Goal: Task Accomplishment & Management: Manage account settings

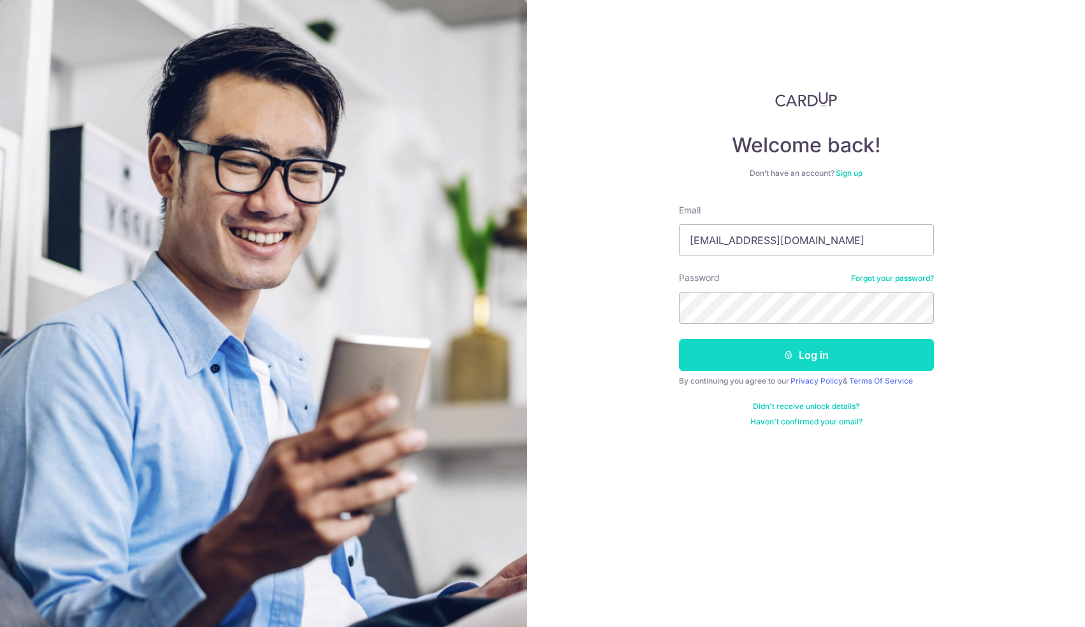
click at [728, 354] on button "Log in" at bounding box center [806, 355] width 255 height 32
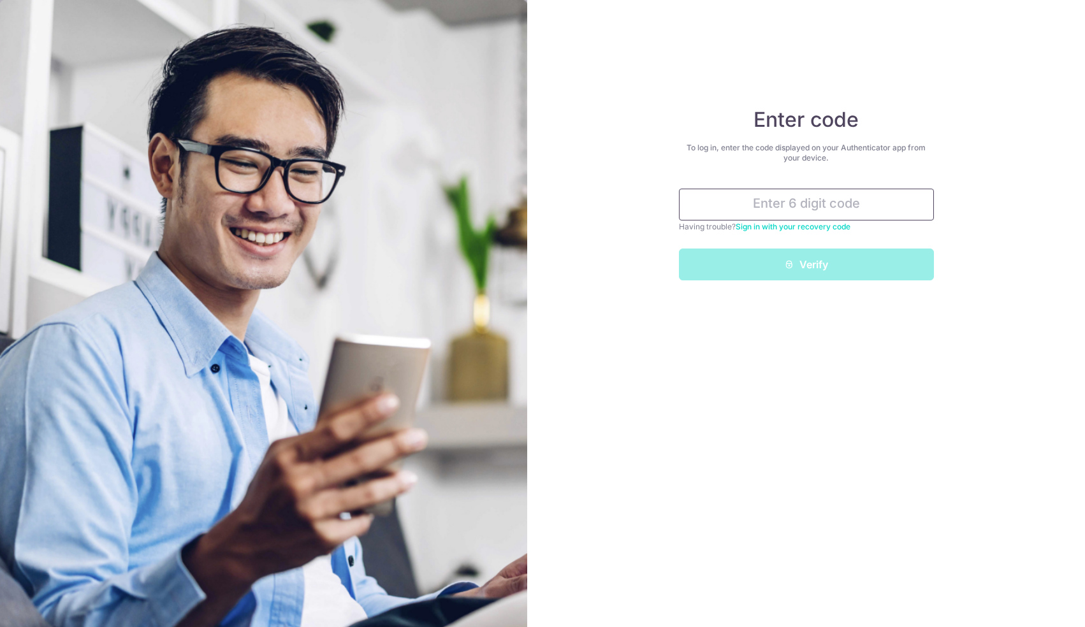
click at [744, 210] on input "text" at bounding box center [806, 205] width 255 height 32
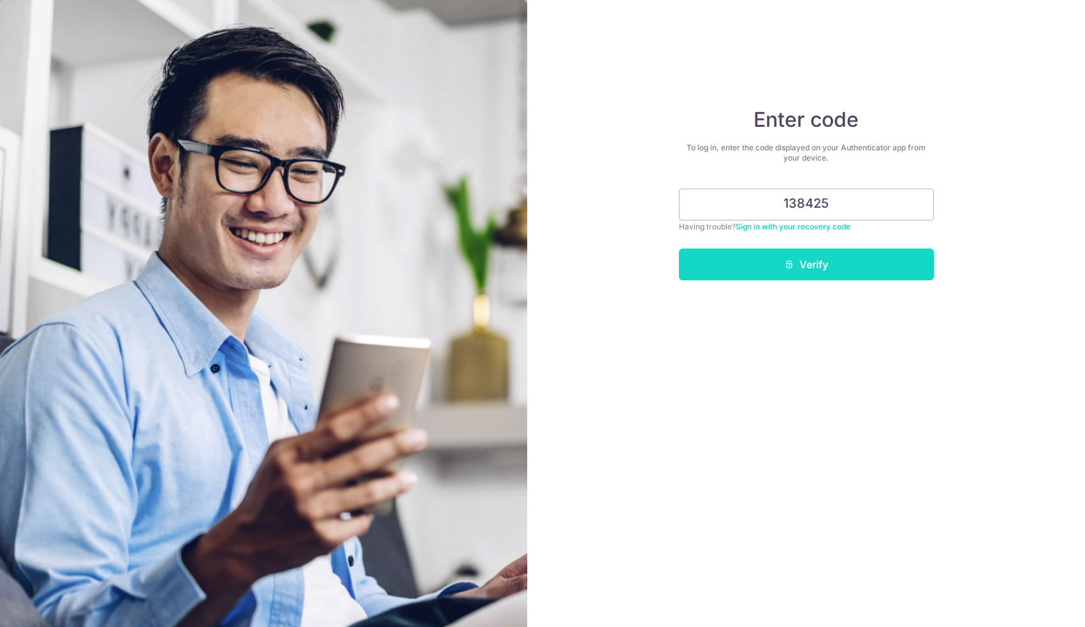
type input "138425"
click at [766, 263] on button "Verify" at bounding box center [806, 265] width 255 height 32
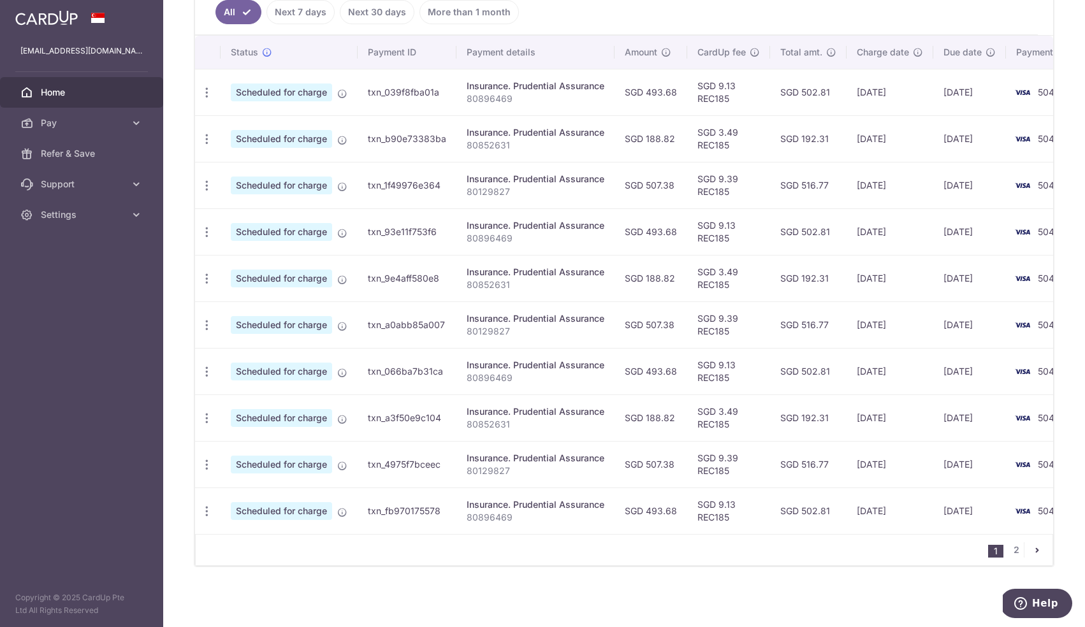
scroll to position [0, 44]
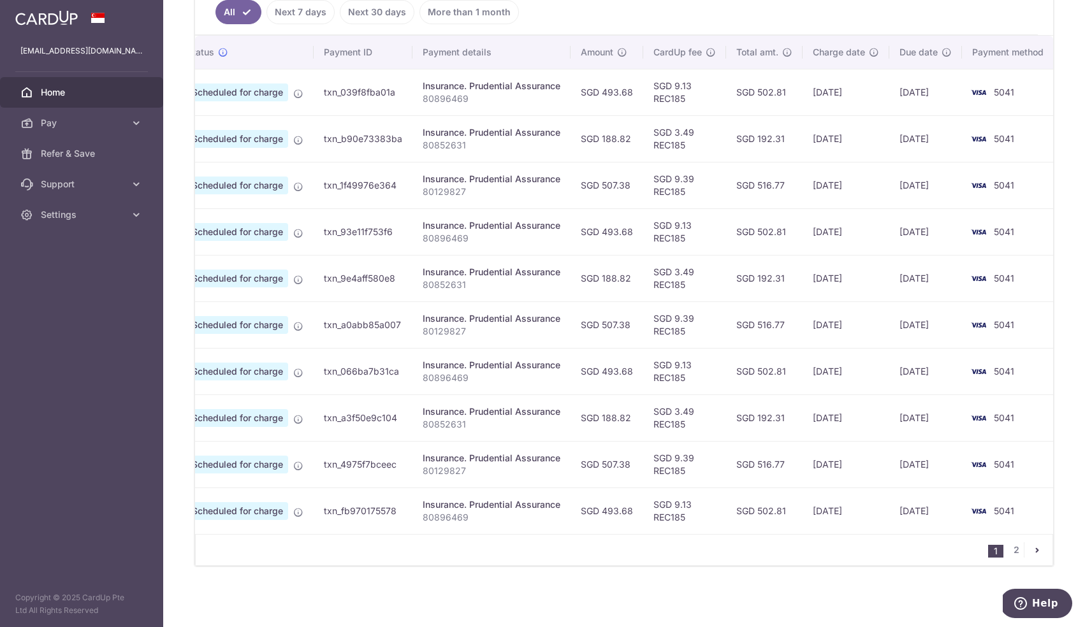
click at [976, 106] on td "5041" at bounding box center [1010, 92] width 97 height 47
click at [983, 96] on img at bounding box center [979, 92] width 26 height 15
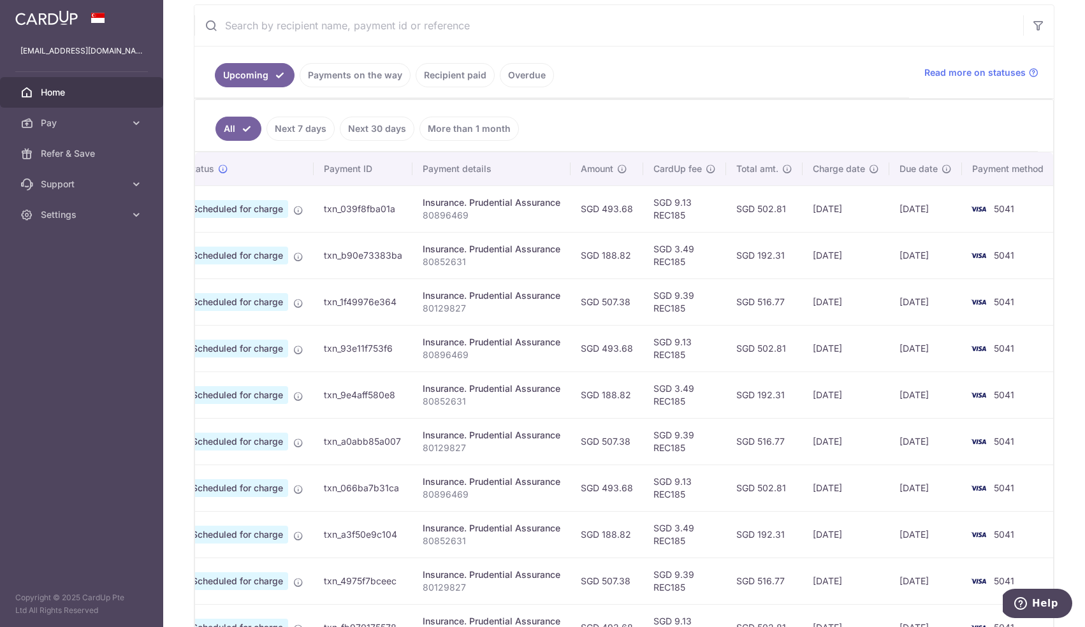
scroll to position [0, 0]
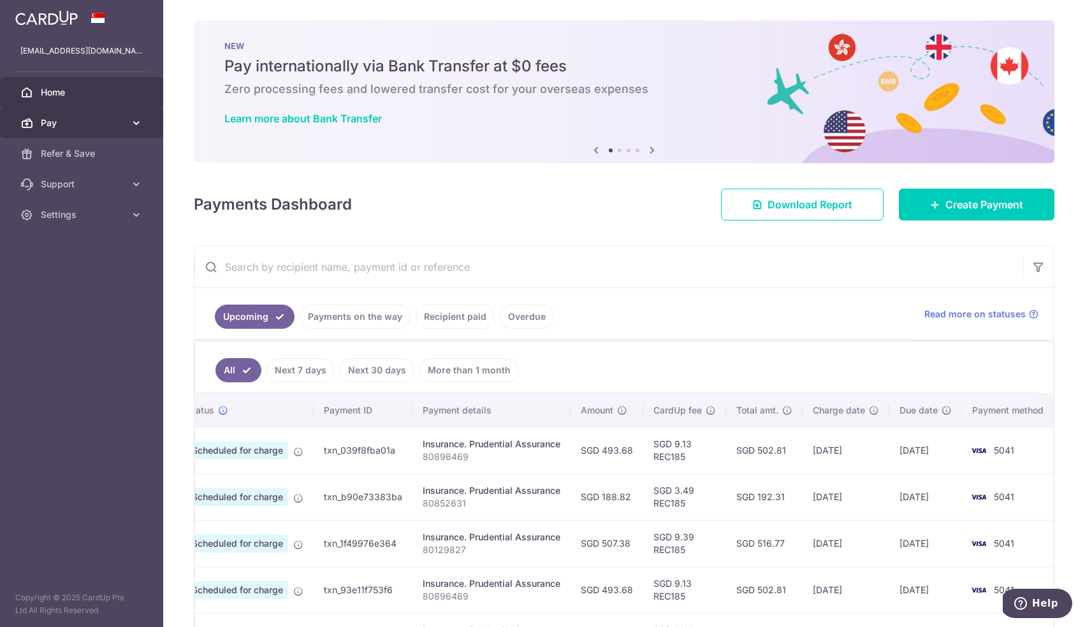
click at [119, 119] on span "Pay" at bounding box center [83, 123] width 84 height 13
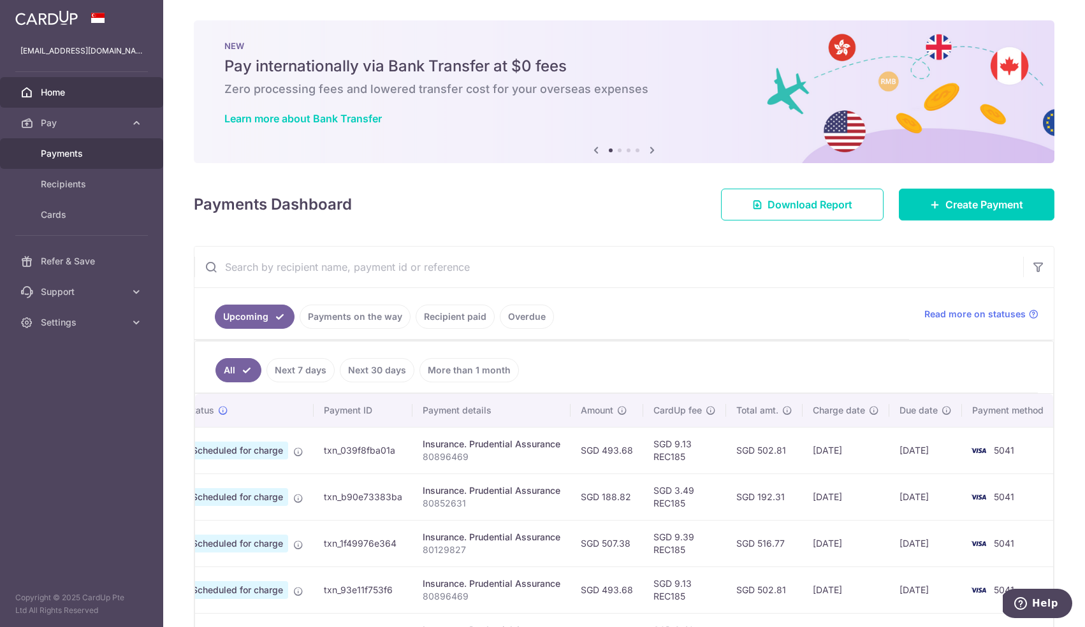
click at [98, 148] on span "Payments" at bounding box center [83, 153] width 84 height 13
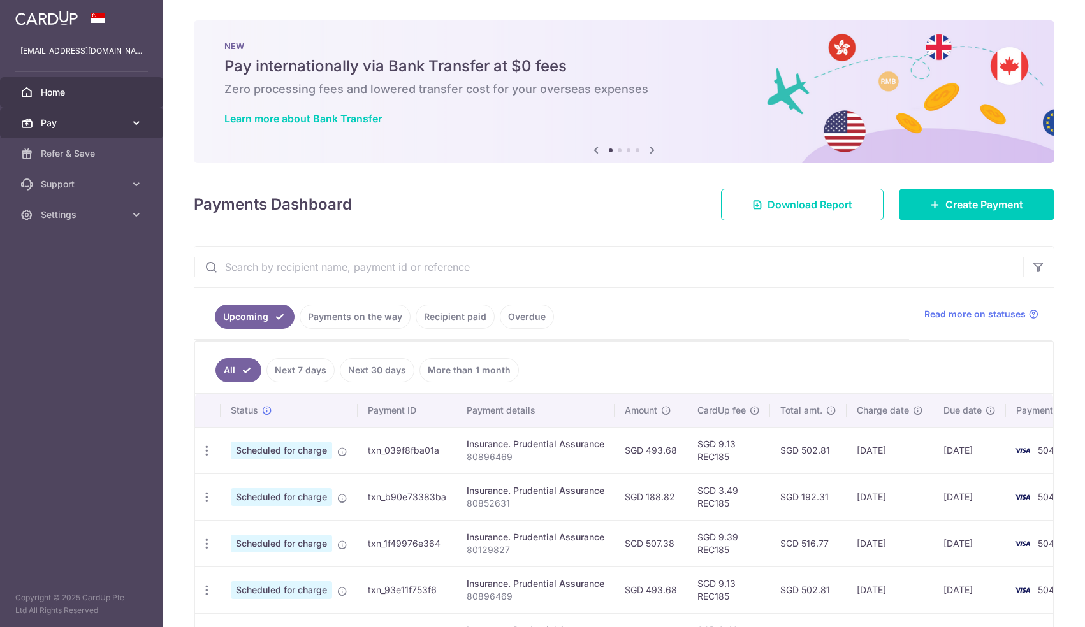
click at [143, 128] on link "Pay" at bounding box center [81, 123] width 163 height 31
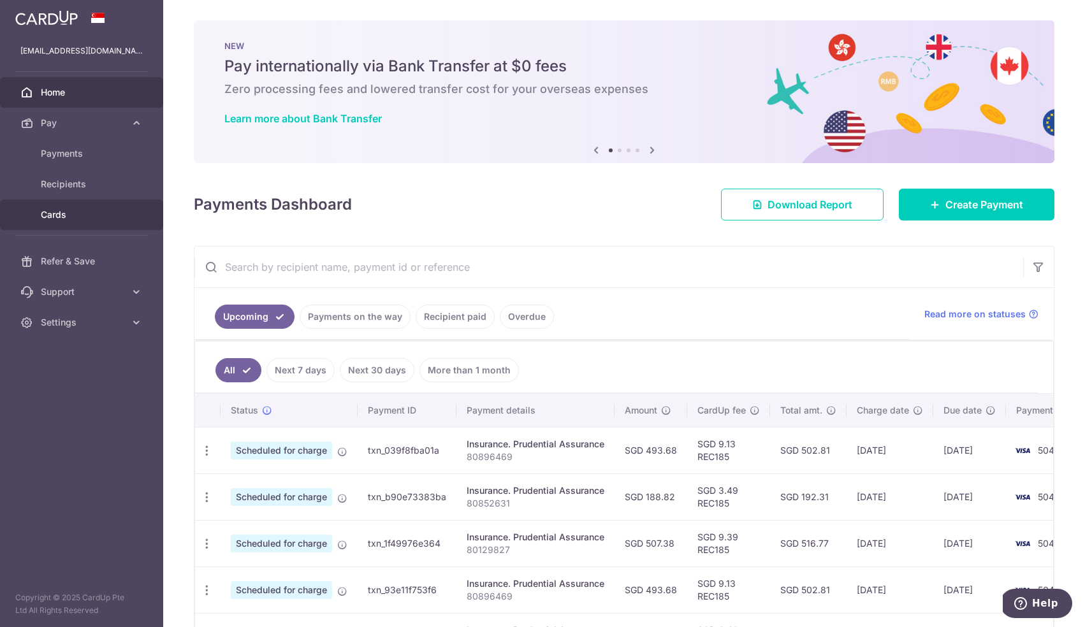
click at [117, 209] on span "Cards" at bounding box center [83, 215] width 84 height 13
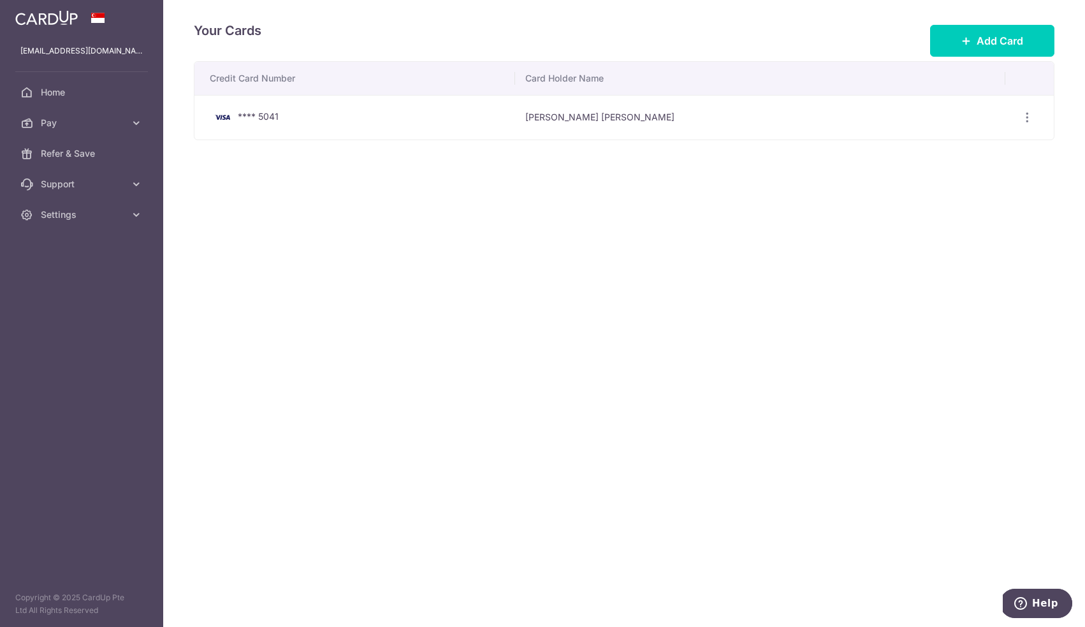
click at [466, 92] on th "Credit Card Number" at bounding box center [354, 78] width 321 height 33
click at [1034, 114] on div "View/Edit [GEOGRAPHIC_DATA]" at bounding box center [1028, 118] width 24 height 24
click at [1031, 115] on icon "button" at bounding box center [1027, 117] width 13 height 13
click at [995, 149] on span "View/Edit" at bounding box center [984, 152] width 87 height 15
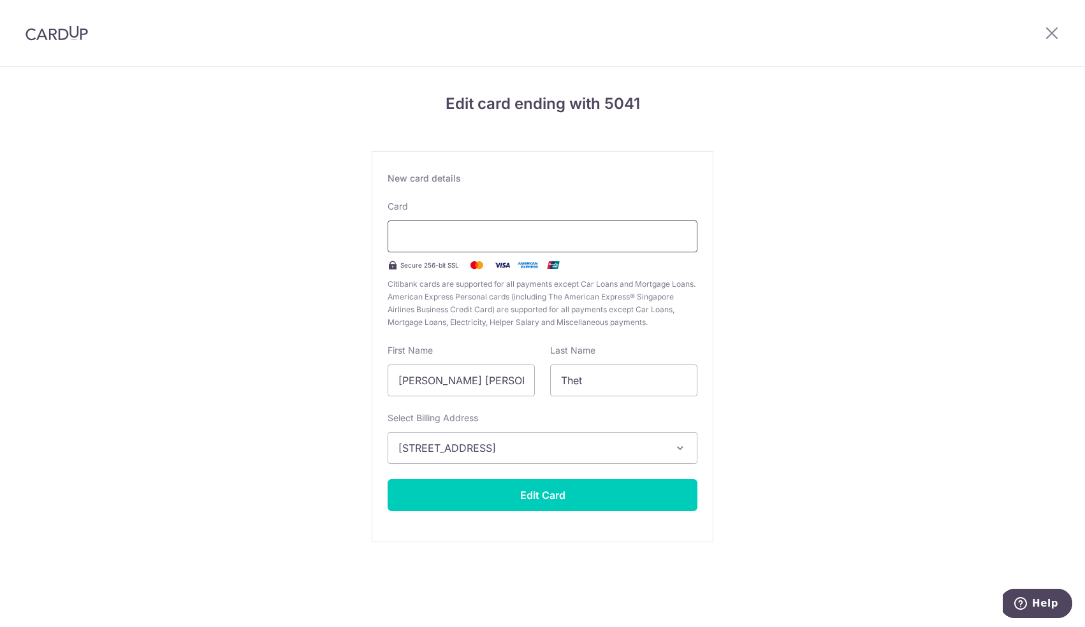
click at [551, 245] on div at bounding box center [543, 237] width 310 height 32
click at [675, 136] on div "Edit card ending with 5041 New card details Card Secure 256-bit SSL Citibank ca…" at bounding box center [543, 317] width 342 height 450
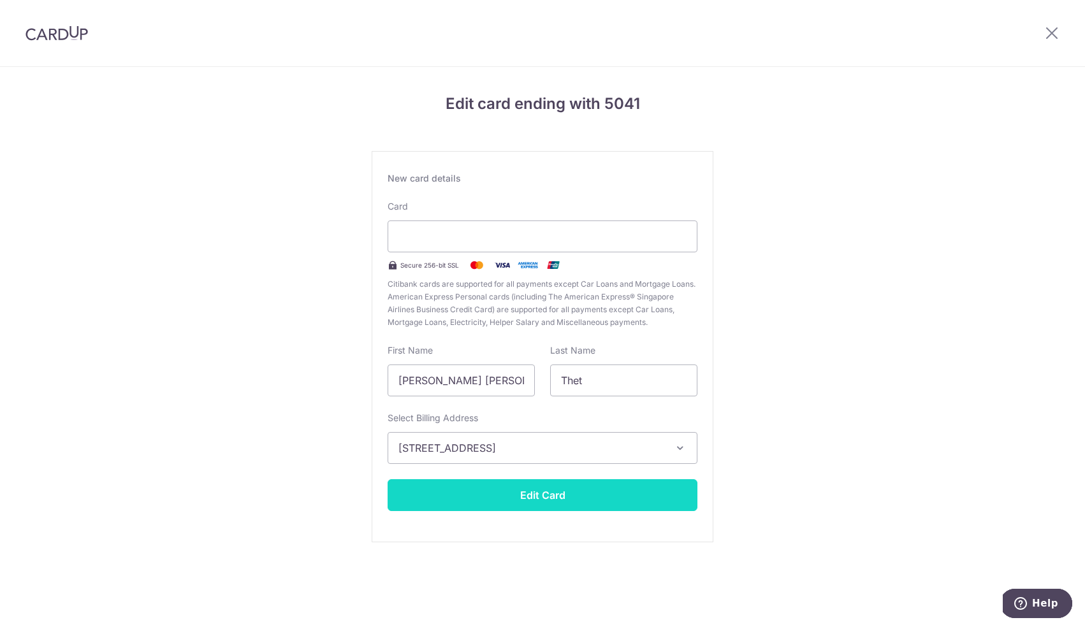
click at [504, 501] on button "Edit Card" at bounding box center [543, 496] width 310 height 32
